Goal: Transaction & Acquisition: Purchase product/service

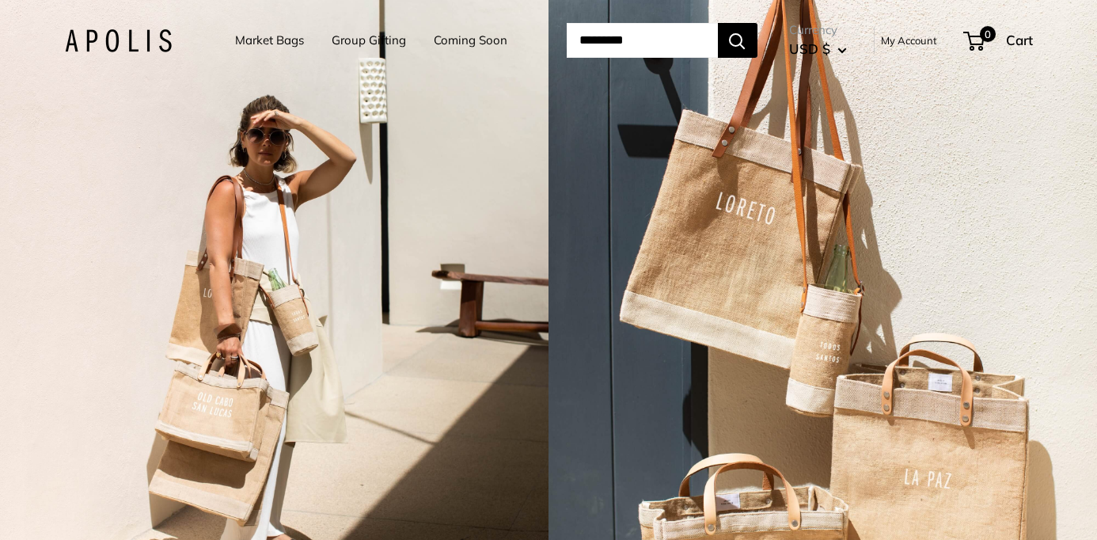
click at [911, 40] on link "My Account" at bounding box center [909, 40] width 56 height 19
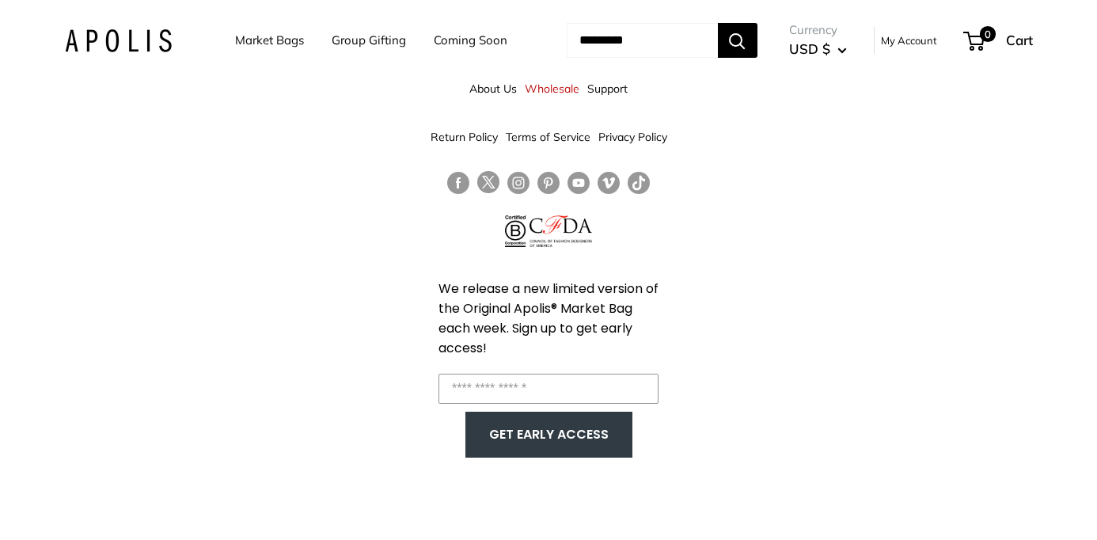
click at [256, 40] on link "Market Bags" at bounding box center [269, 40] width 69 height 22
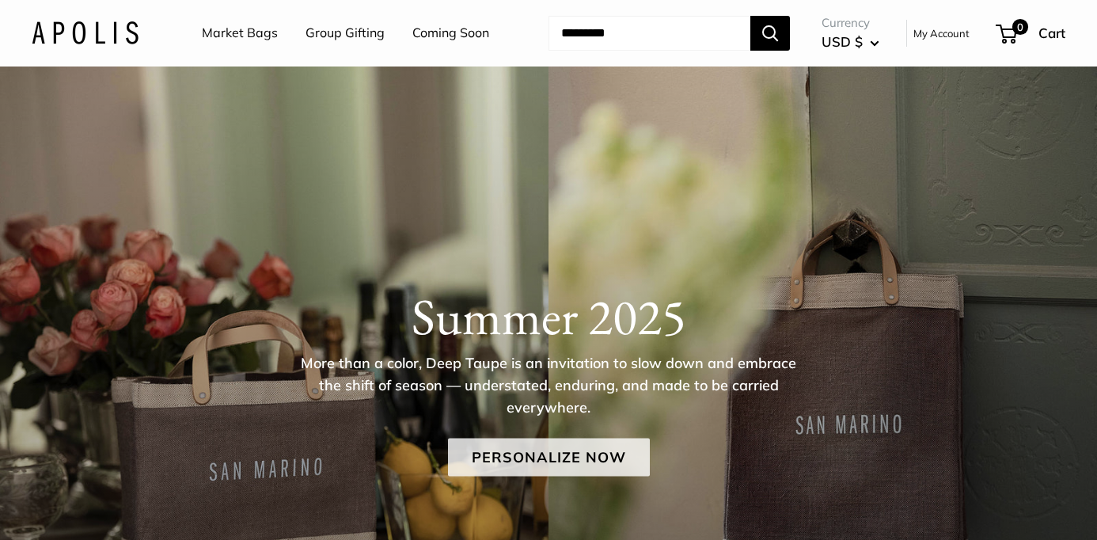
click at [538, 463] on link "Personalize Now" at bounding box center [549, 456] width 202 height 38
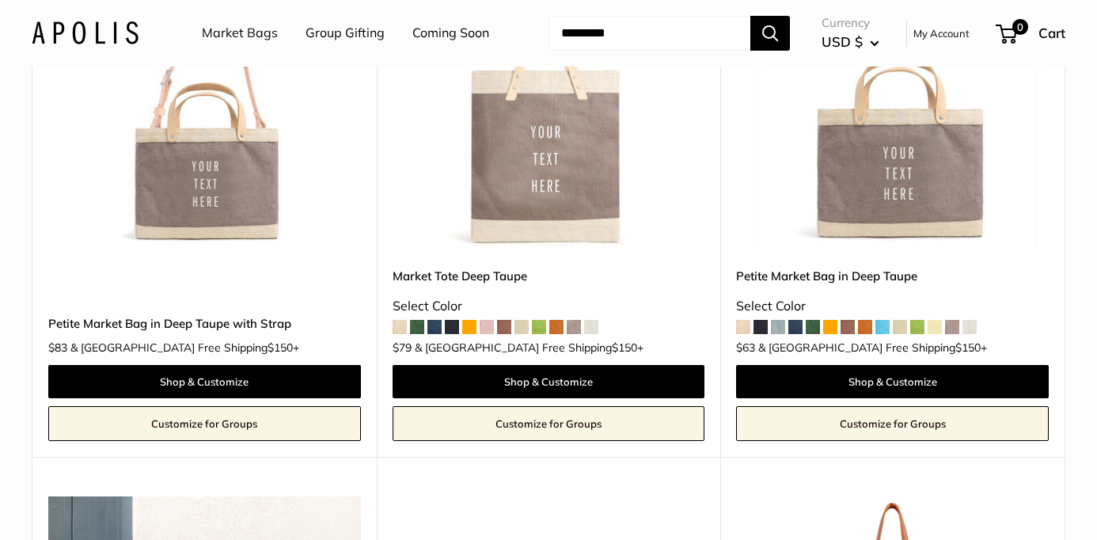
scroll to position [931, 0]
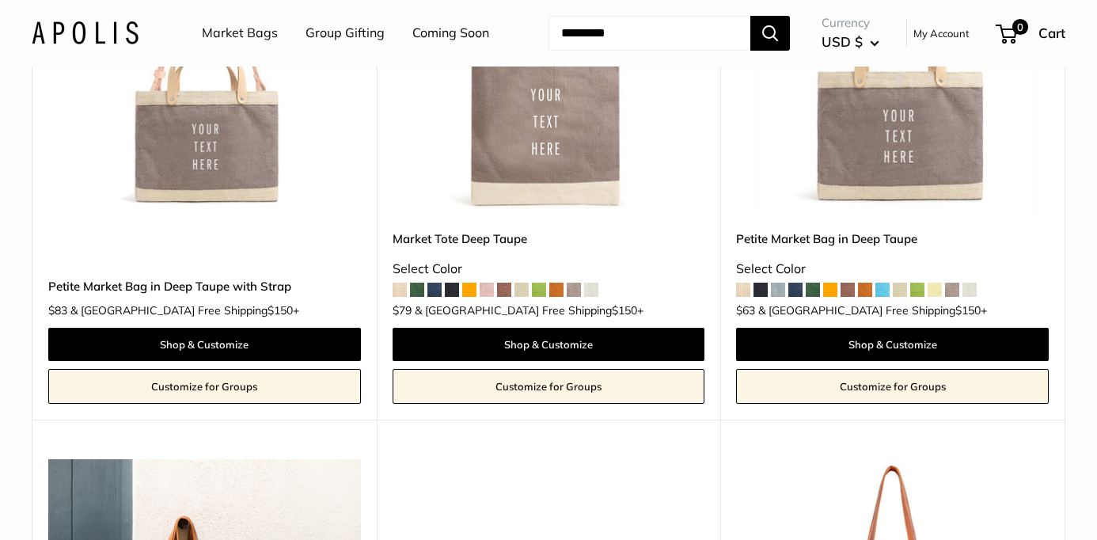
click at [887, 392] on link "Customize for Groups" at bounding box center [892, 386] width 312 height 35
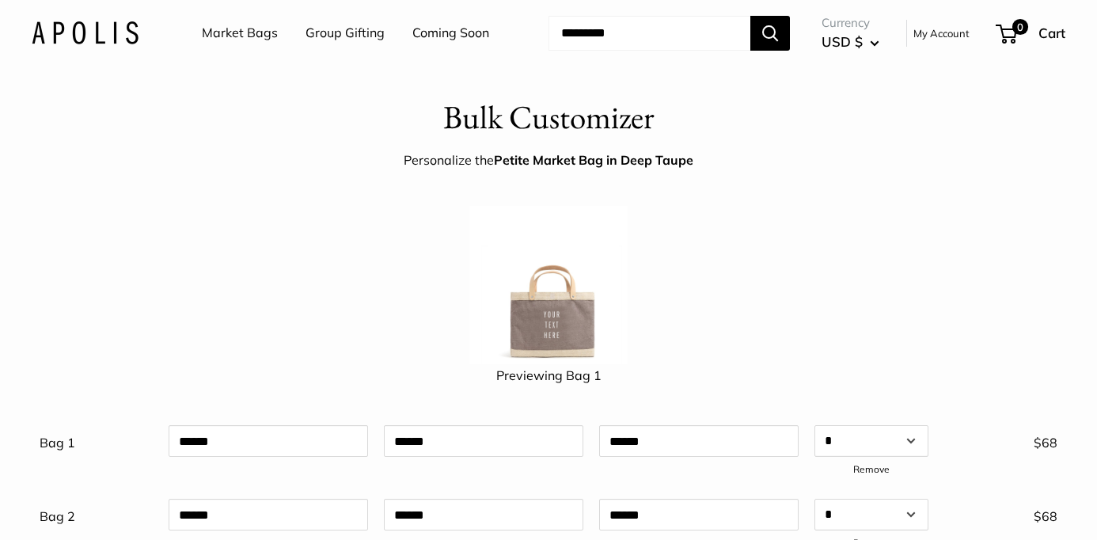
click at [68, 37] on img at bounding box center [85, 32] width 107 height 23
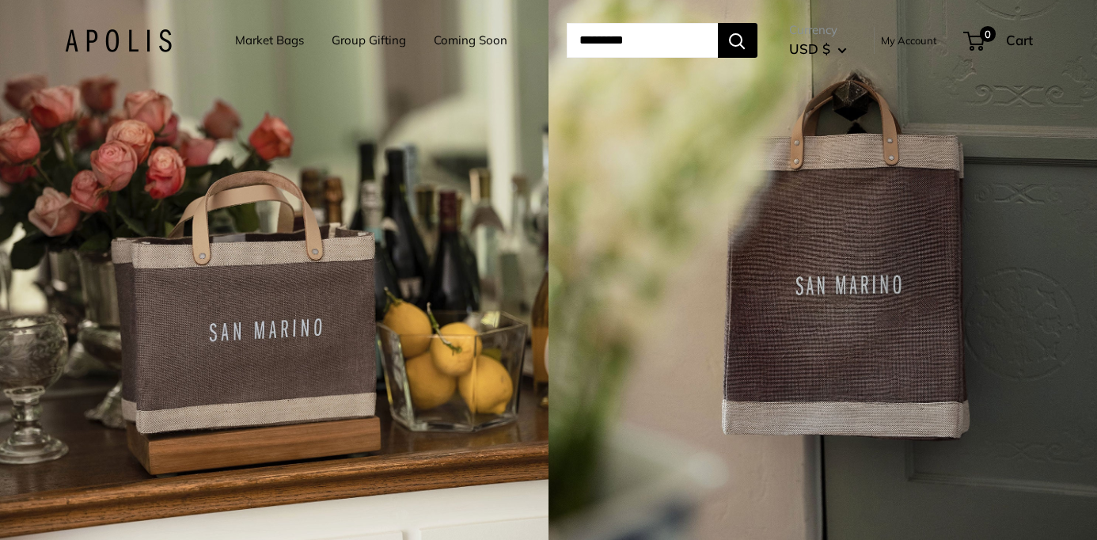
click at [258, 41] on link "Market Bags" at bounding box center [269, 40] width 69 height 22
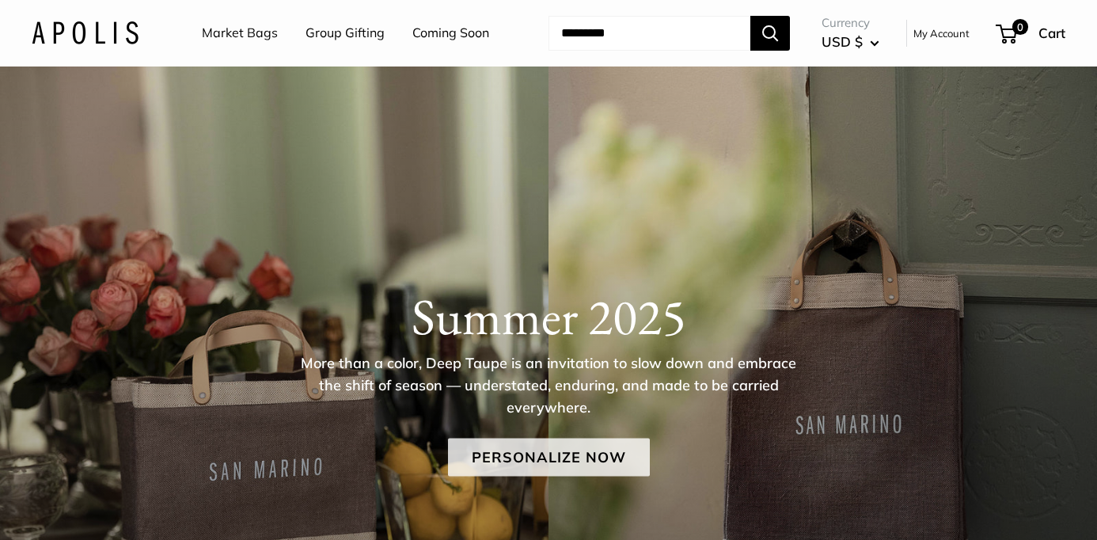
click at [566, 460] on link "Personalize Now" at bounding box center [549, 456] width 202 height 38
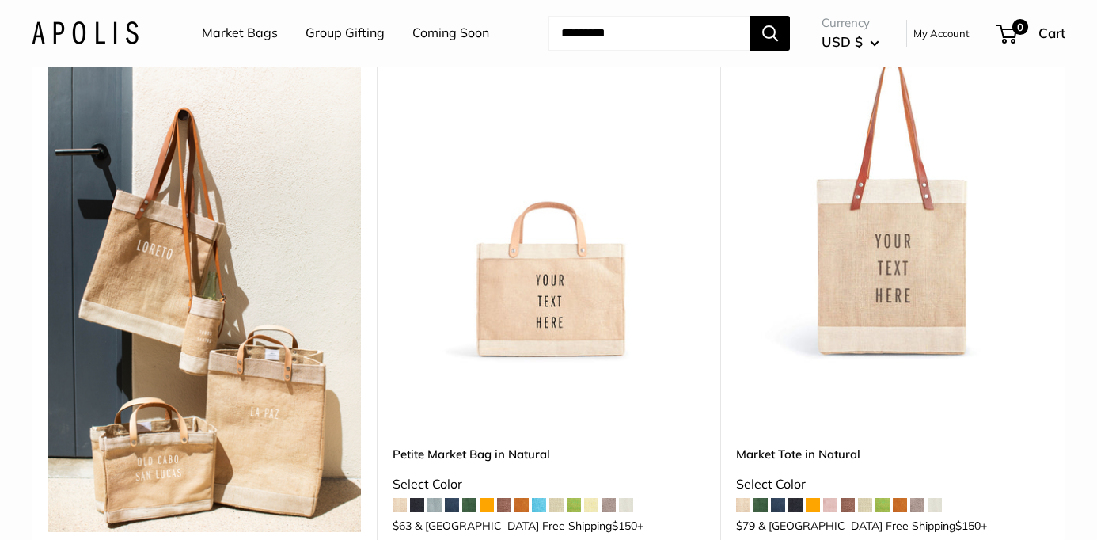
scroll to position [1312, 0]
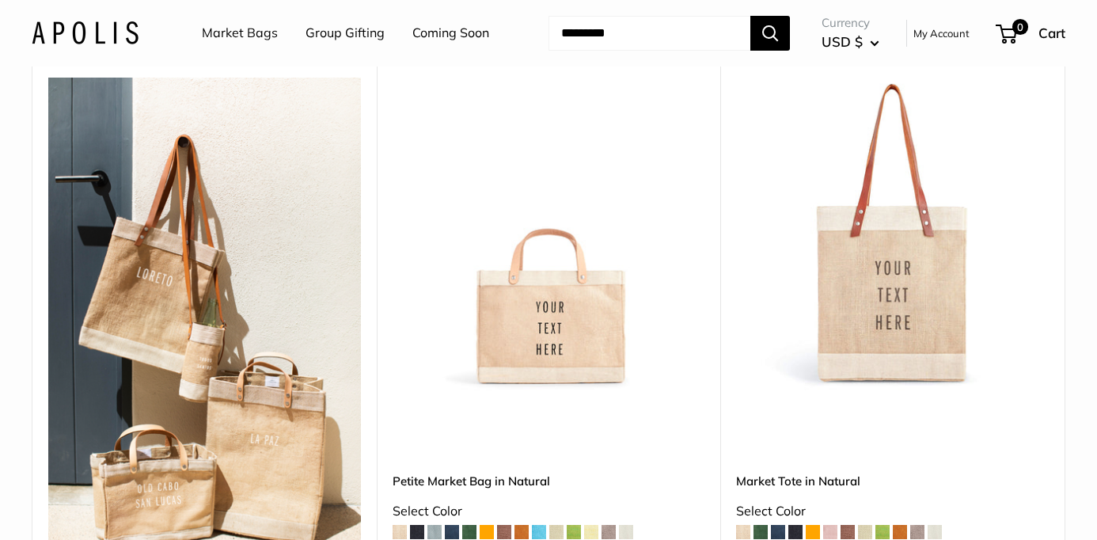
click at [0, 0] on img at bounding box center [0, 0] width 0 height 0
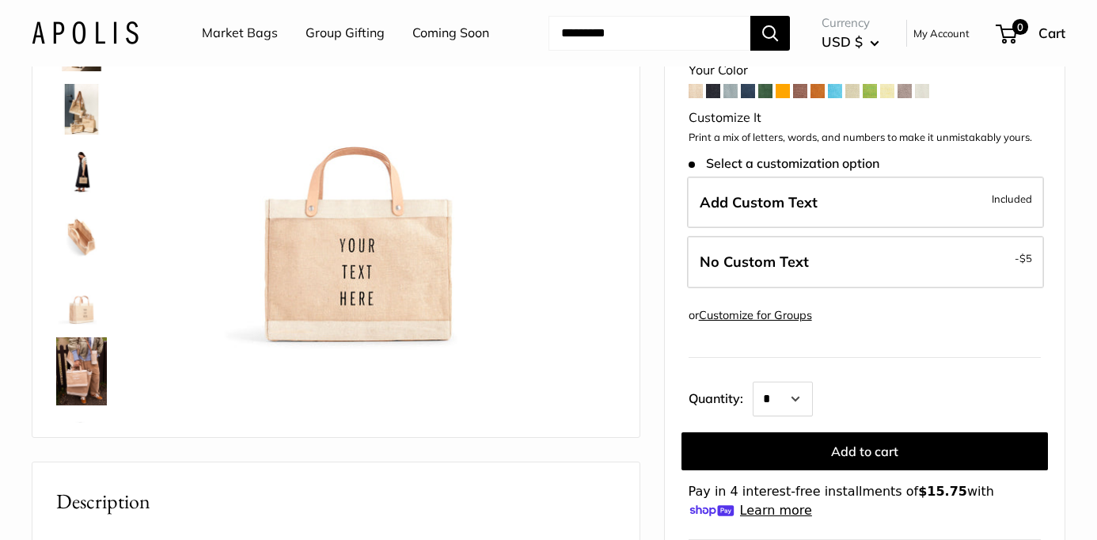
scroll to position [55, 0]
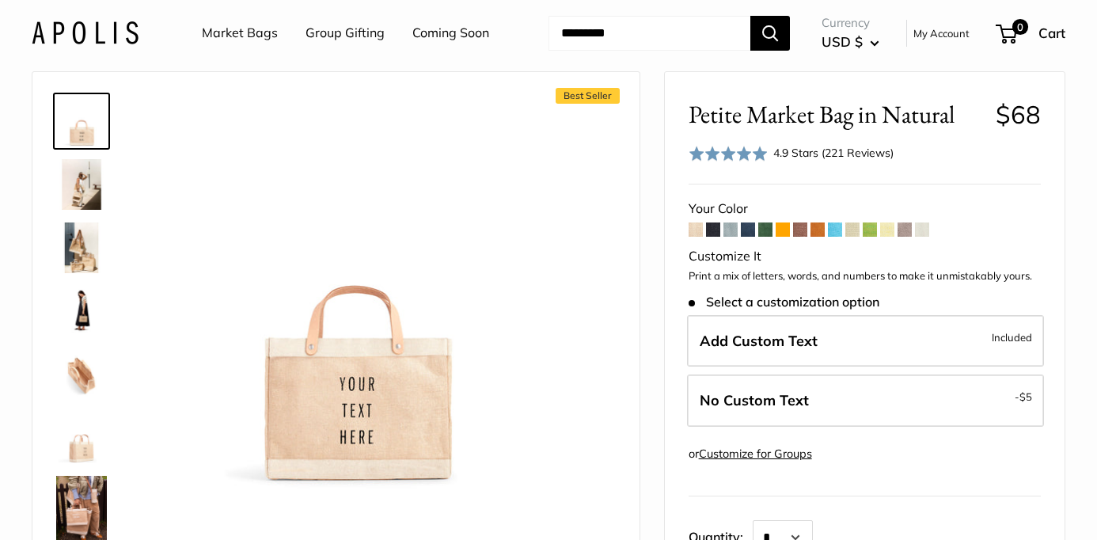
click at [746, 232] on span at bounding box center [747, 229] width 14 height 14
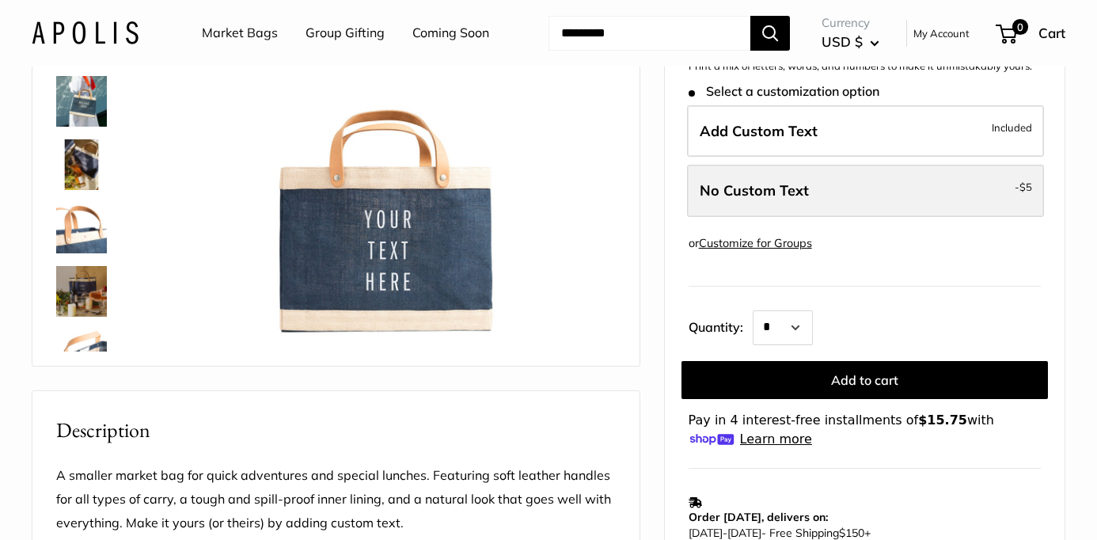
scroll to position [366, 0]
